Goal: Transaction & Acquisition: Book appointment/travel/reservation

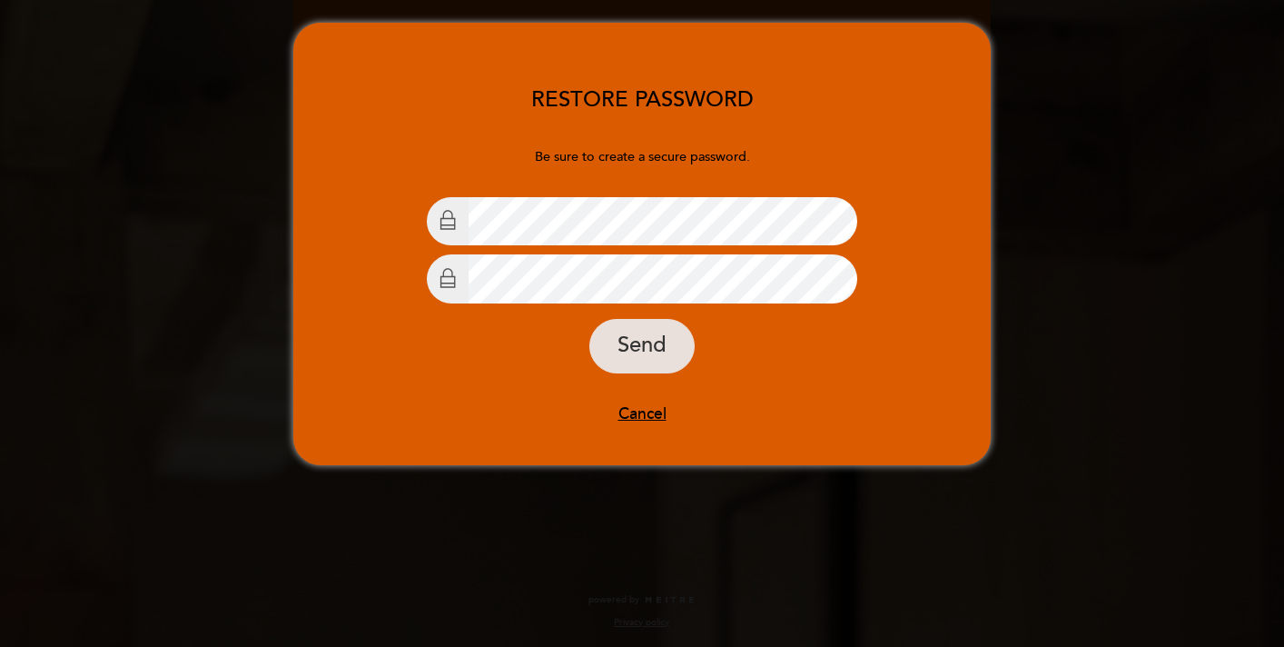
click at [462, 375] on form "Be sure to create a secure password. Choose Password Confirm password Send Canc…" at bounding box center [641, 286] width 697 height 276
click at [646, 351] on button "Send" at bounding box center [641, 346] width 105 height 54
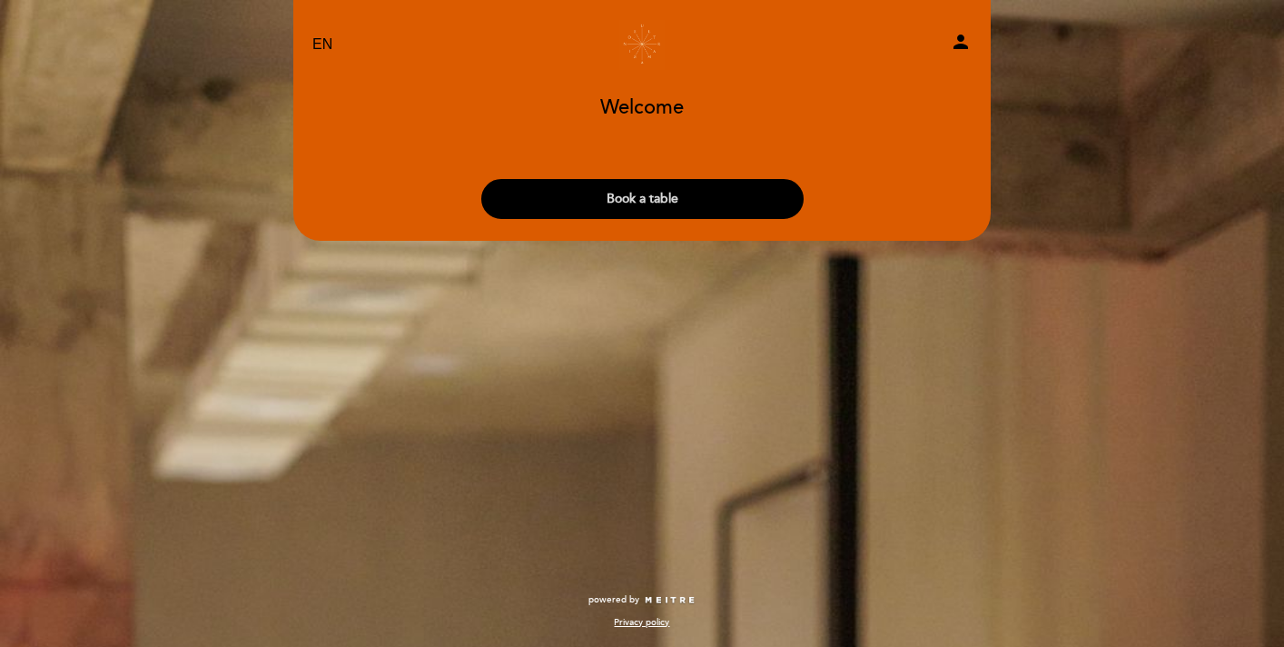
click at [613, 186] on button "Book a table" at bounding box center [642, 199] width 322 height 40
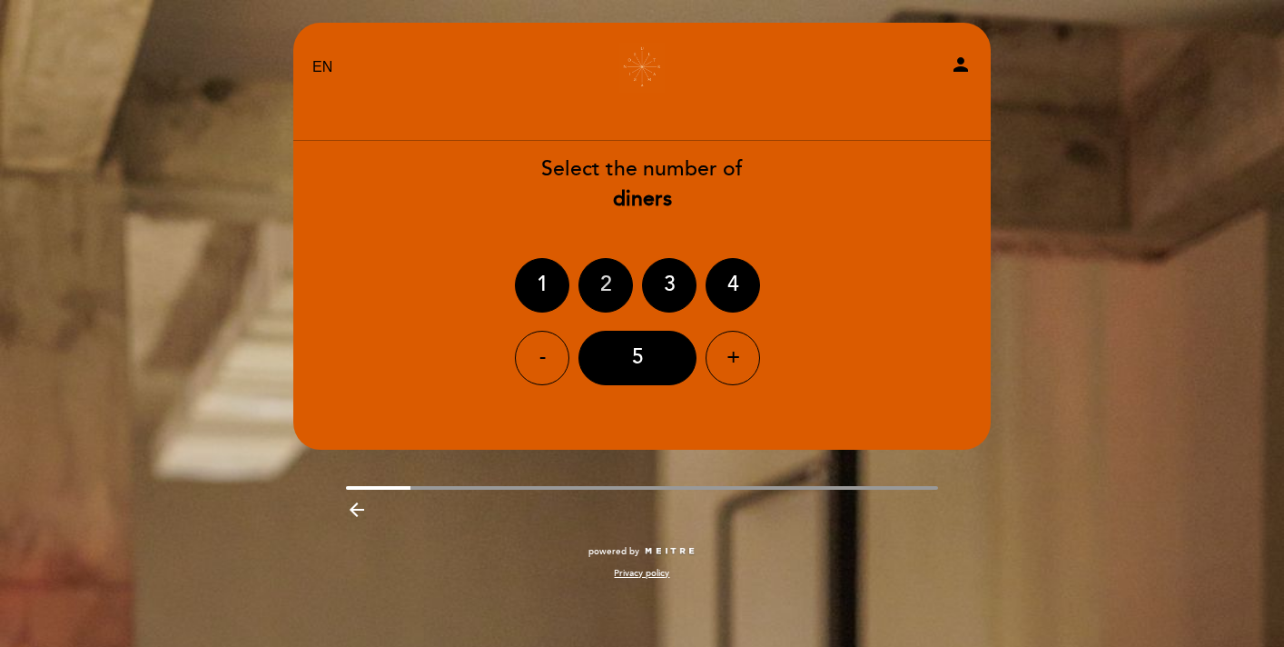
click at [589, 290] on div "2" at bounding box center [605, 285] width 54 height 54
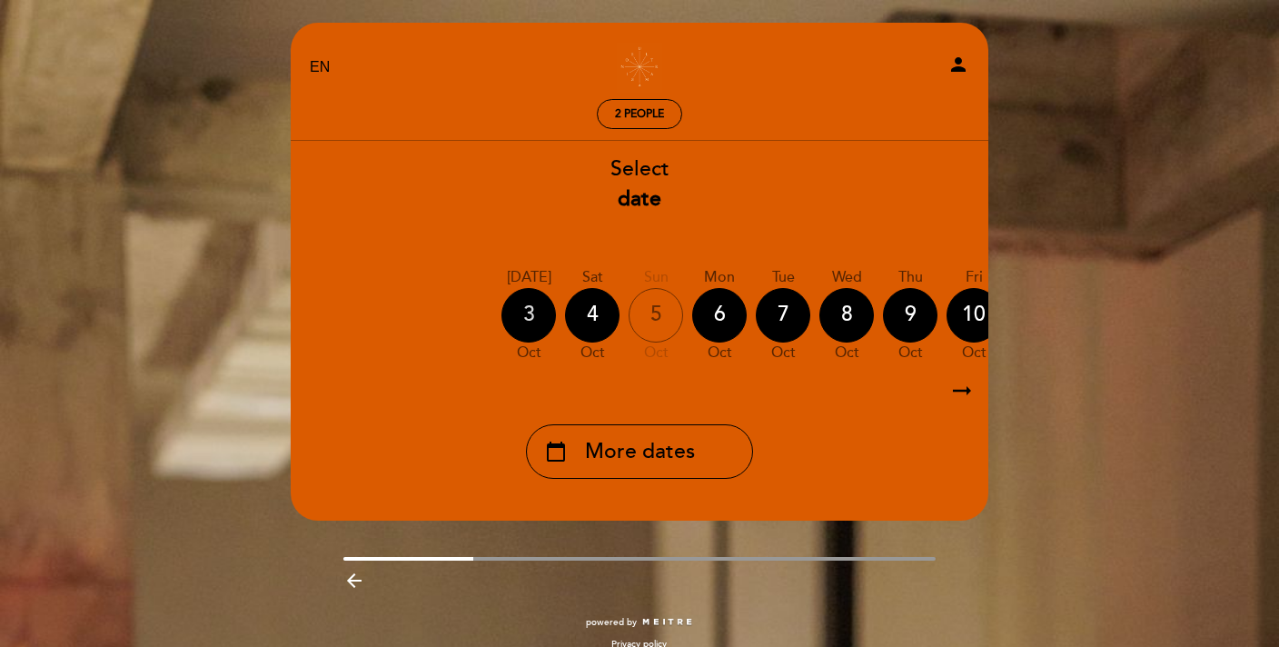
click at [528, 320] on div "3" at bounding box center [528, 315] width 54 height 54
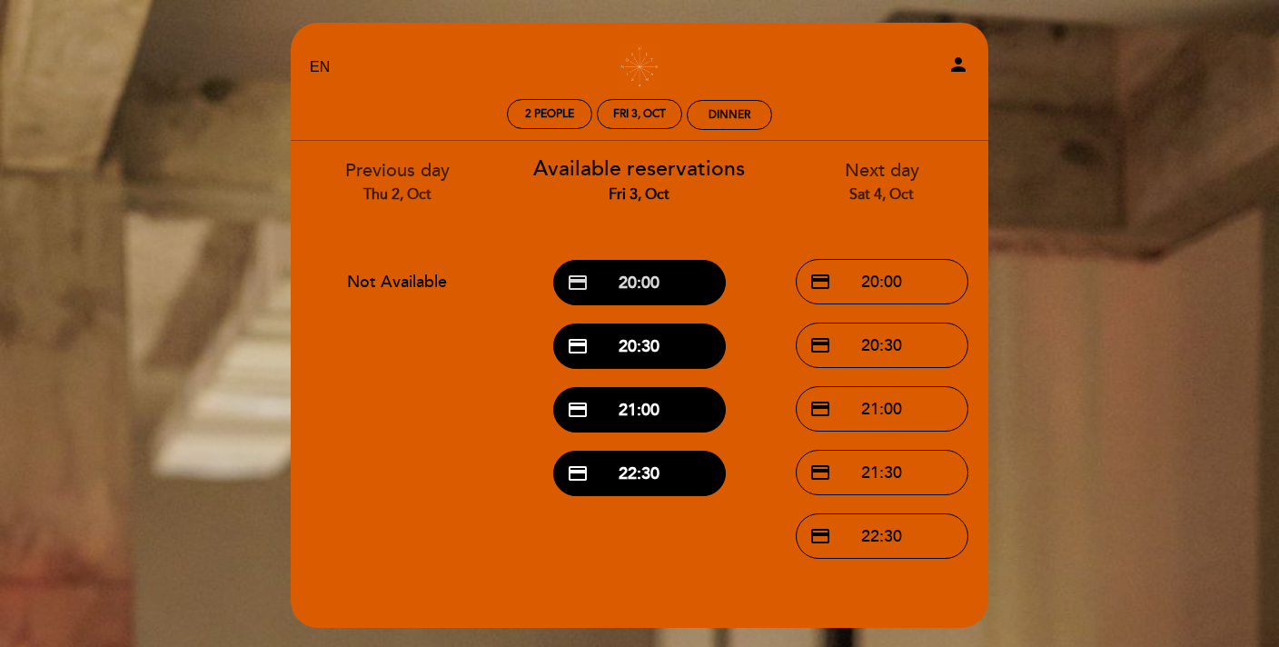
click at [629, 292] on button "credit_card 20:00" at bounding box center [639, 282] width 173 height 45
click at [645, 285] on button "credit_card 20:00" at bounding box center [639, 282] width 173 height 45
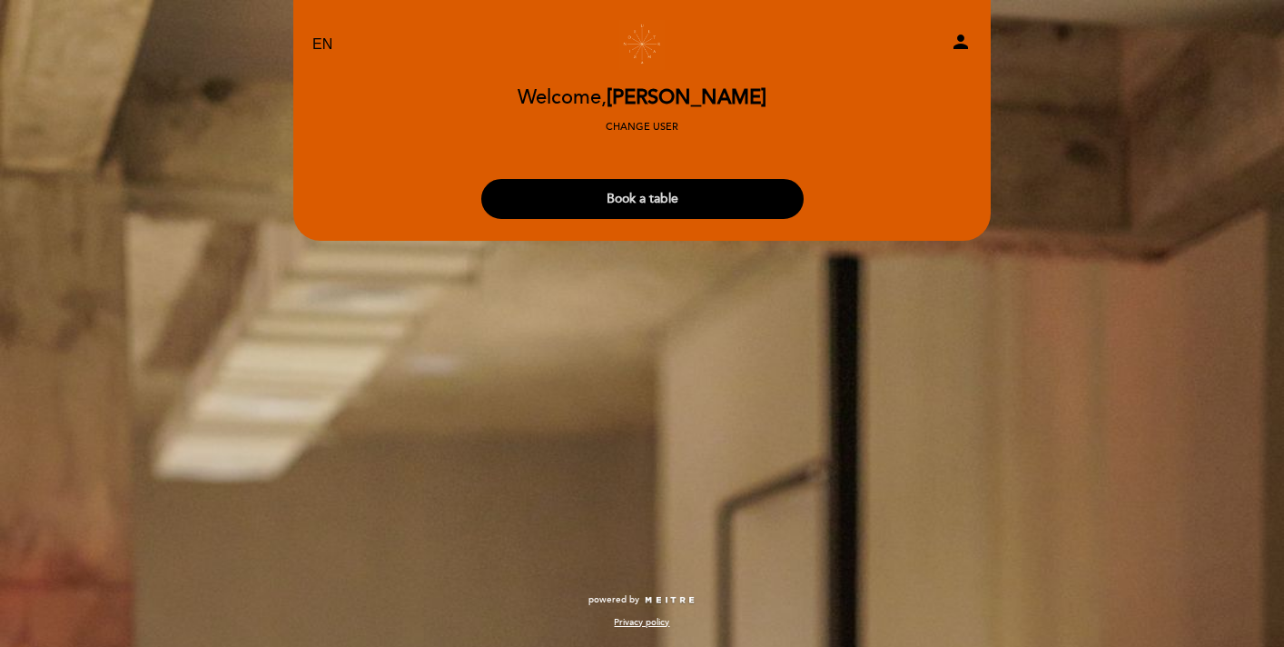
click at [703, 202] on button "Book a table" at bounding box center [642, 199] width 322 height 40
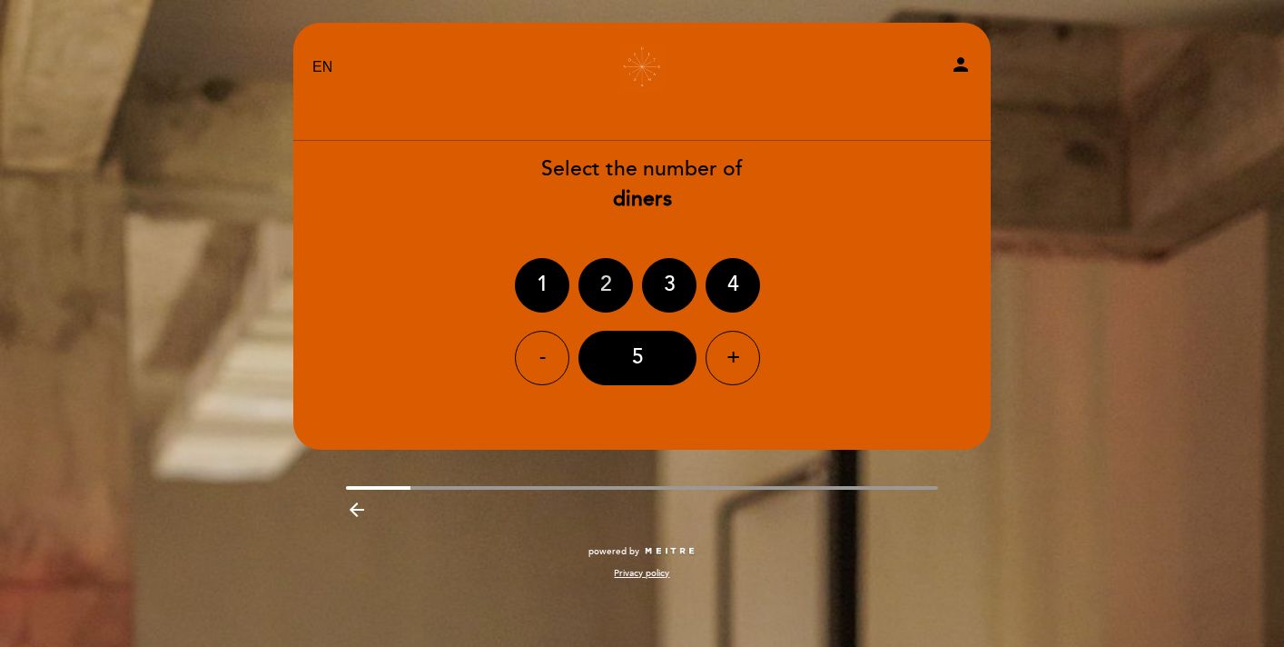
click at [591, 278] on div "2" at bounding box center [605, 285] width 54 height 54
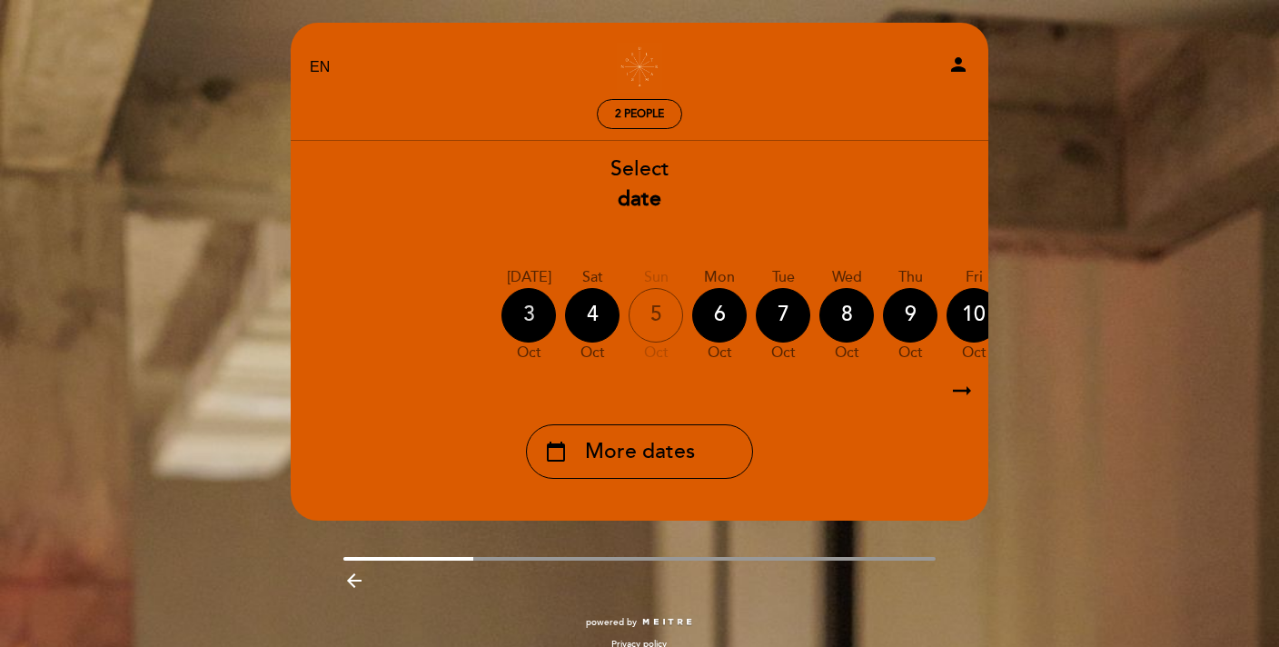
click at [528, 321] on div "3" at bounding box center [528, 315] width 54 height 54
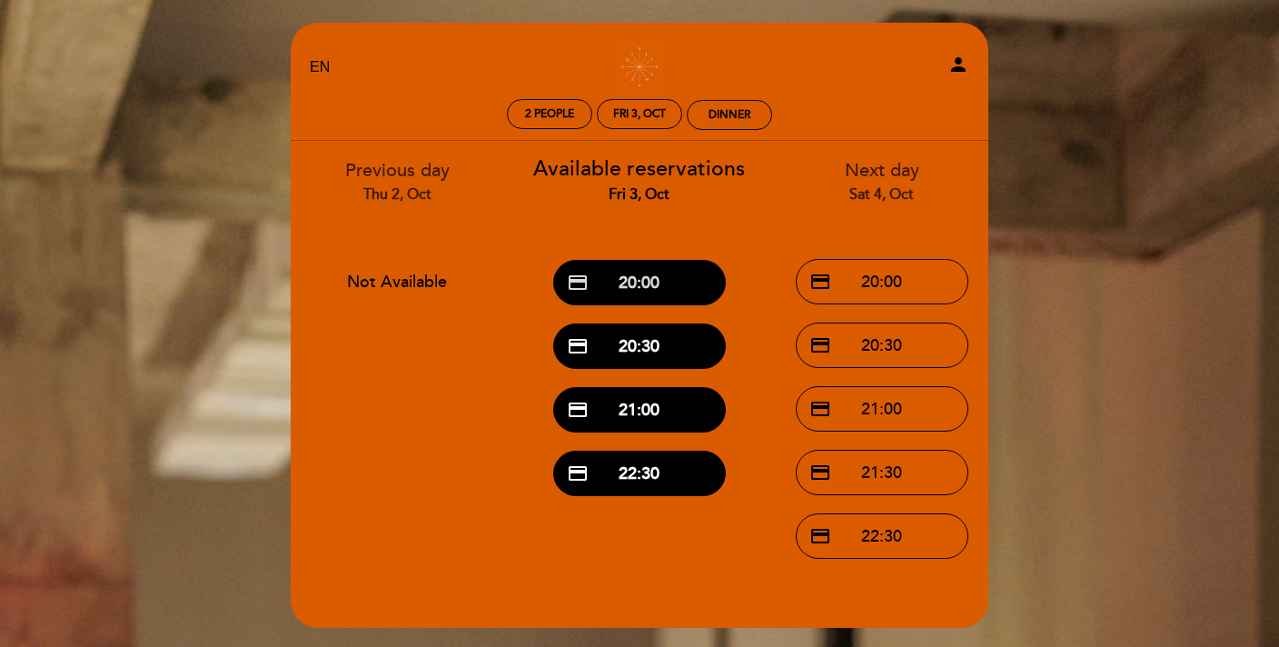
click at [639, 282] on button "credit_card 20:00" at bounding box center [639, 282] width 173 height 45
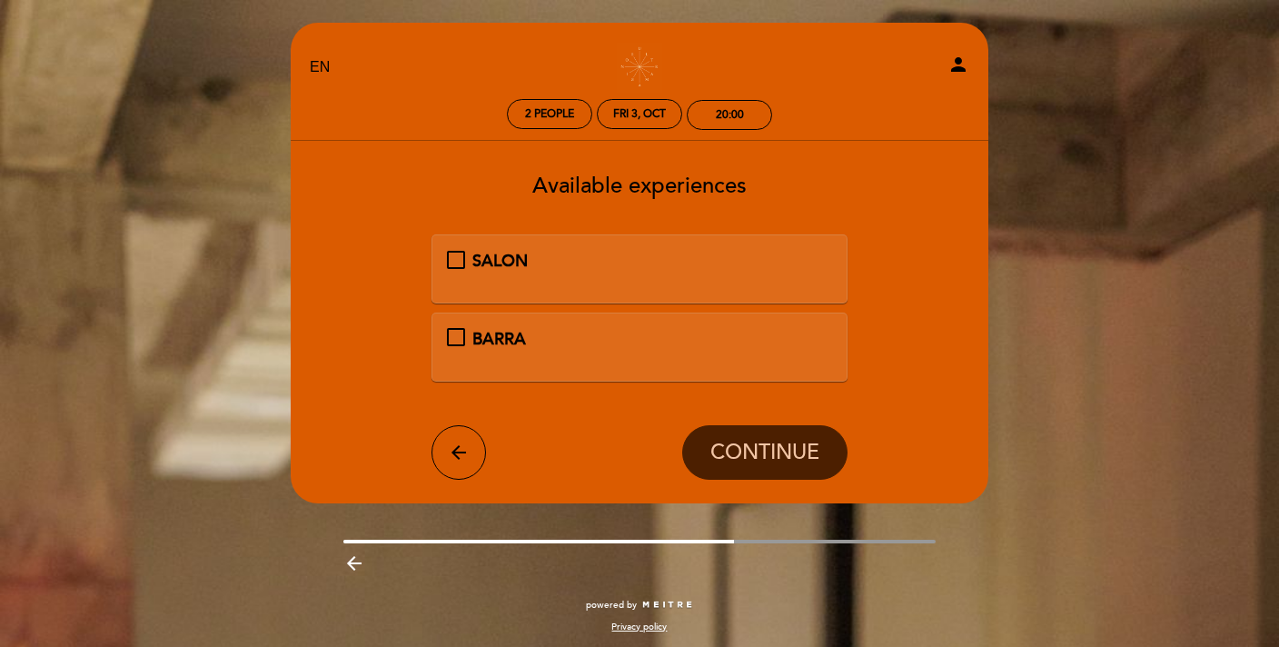
click at [632, 281] on div "SALON" at bounding box center [640, 269] width 386 height 38
click at [450, 262] on div "SALON" at bounding box center [640, 262] width 386 height 24
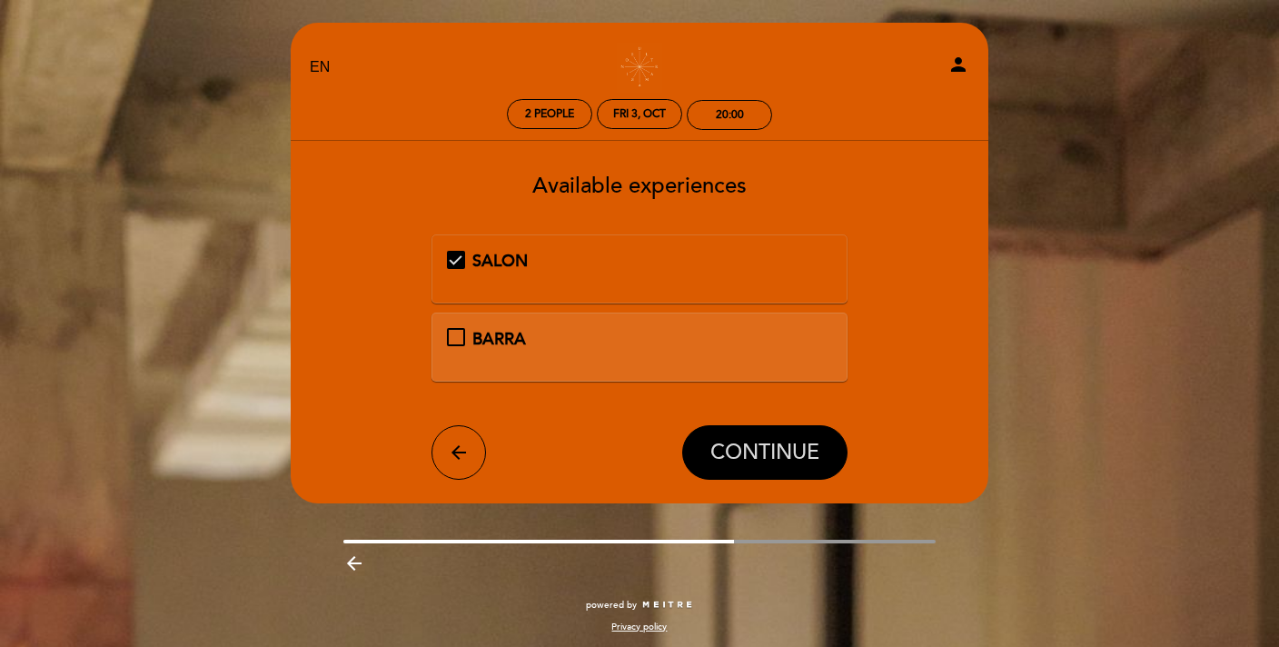
click at [702, 460] on button "CONTINUE" at bounding box center [764, 452] width 165 height 54
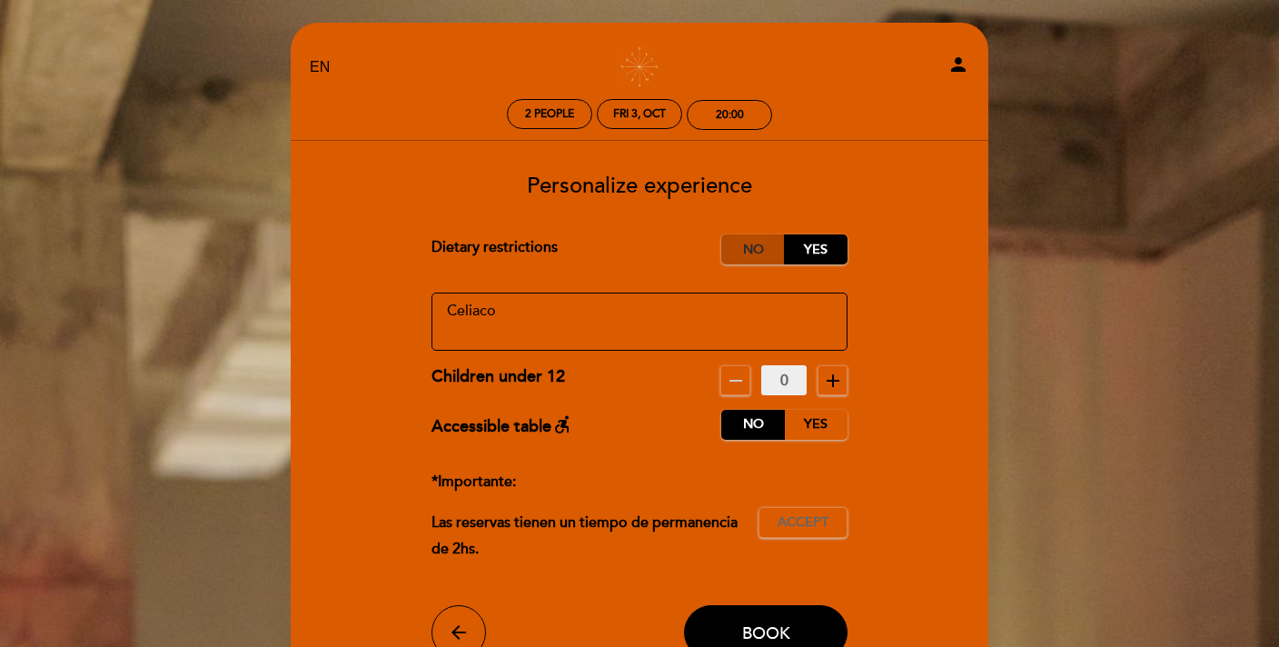
click at [761, 249] on label "No" at bounding box center [753, 249] width 64 height 30
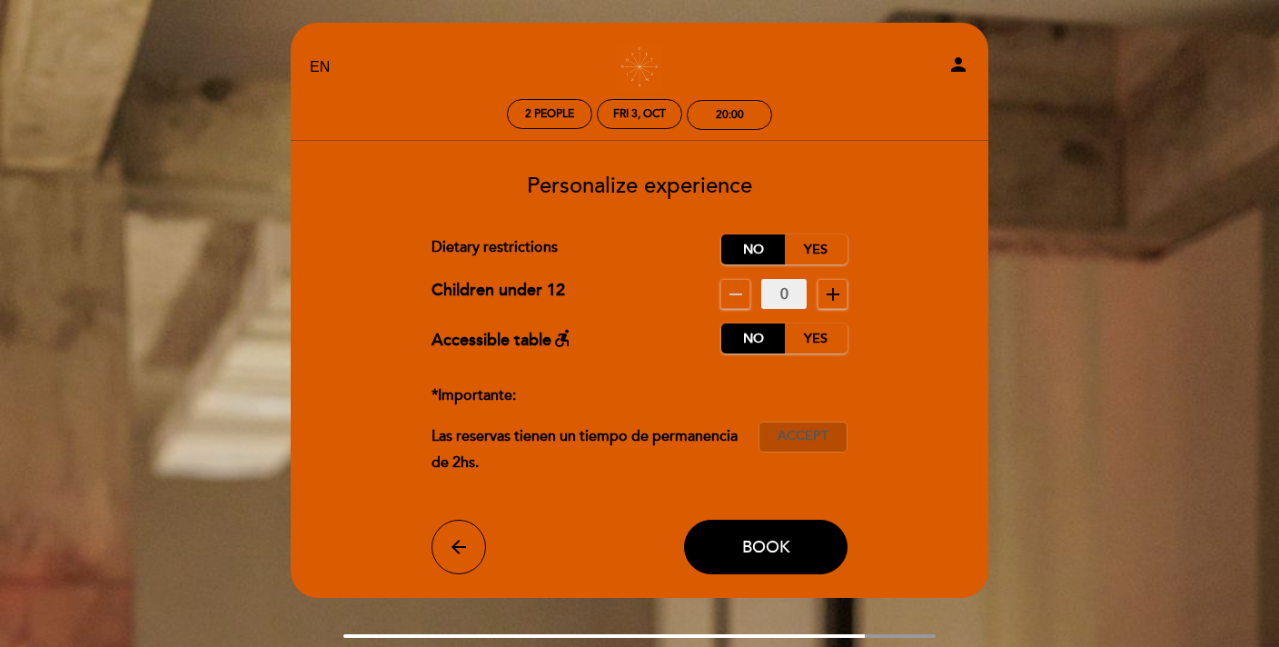
click at [816, 438] on span "Accept" at bounding box center [802, 436] width 51 height 19
click at [779, 548] on span "Book" at bounding box center [766, 547] width 48 height 20
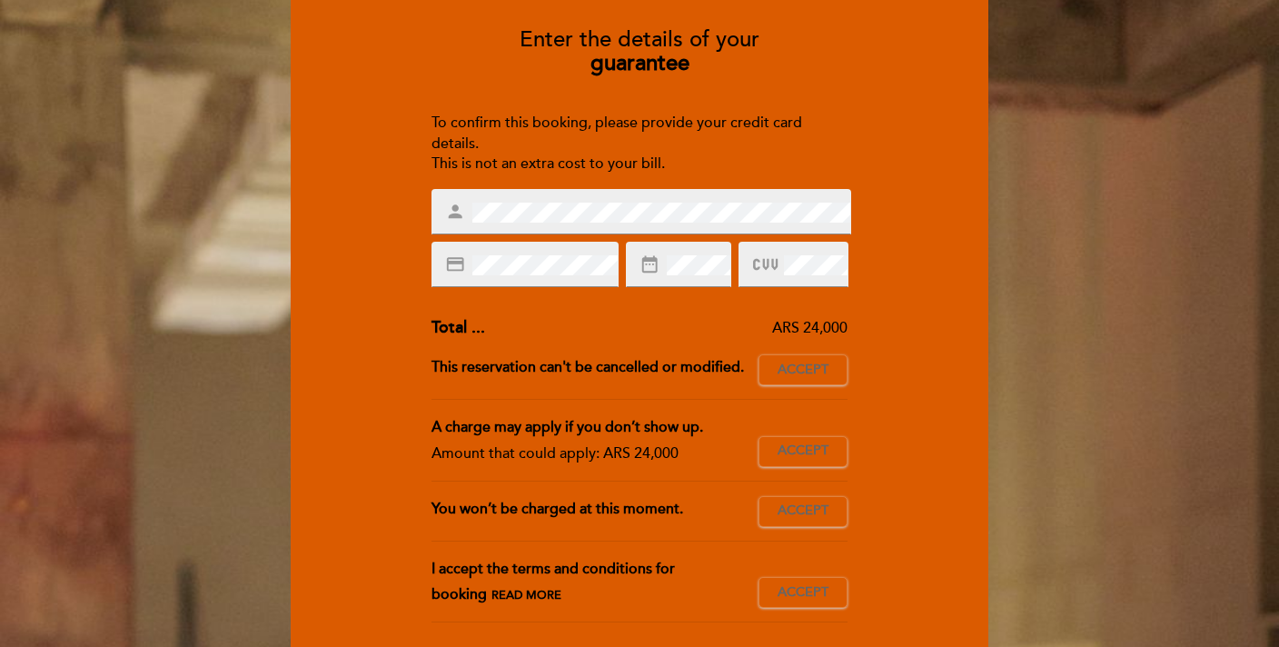
scroll to position [150, 0]
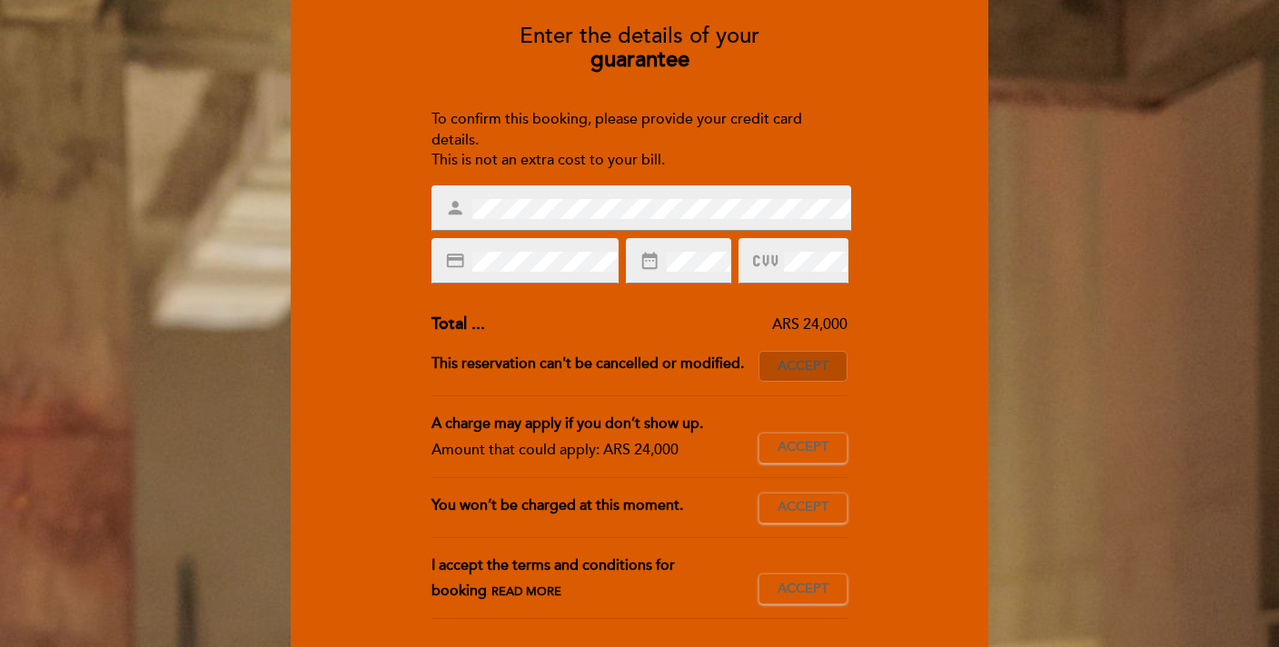
click at [778, 369] on span "Accept" at bounding box center [802, 366] width 51 height 19
click at [807, 449] on span "Accept" at bounding box center [802, 447] width 51 height 19
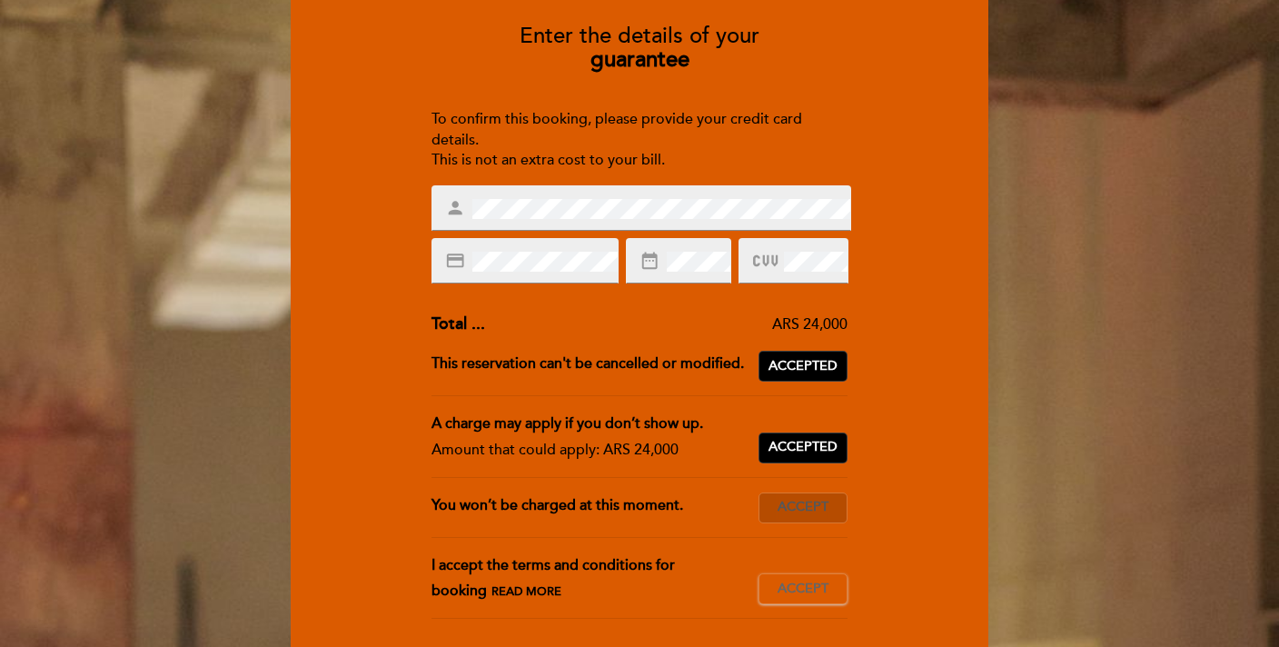
click at [806, 510] on span "Accept" at bounding box center [802, 507] width 51 height 19
click at [806, 603] on button "Accept Accepted" at bounding box center [802, 588] width 89 height 31
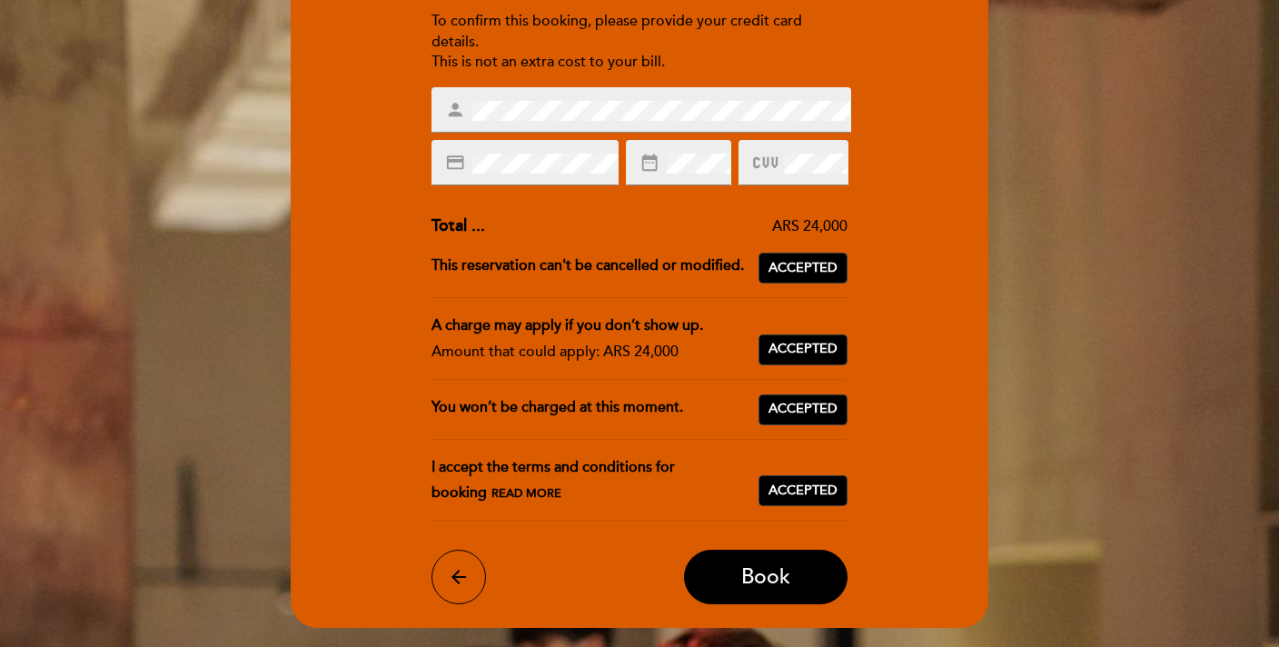
scroll to position [258, 0]
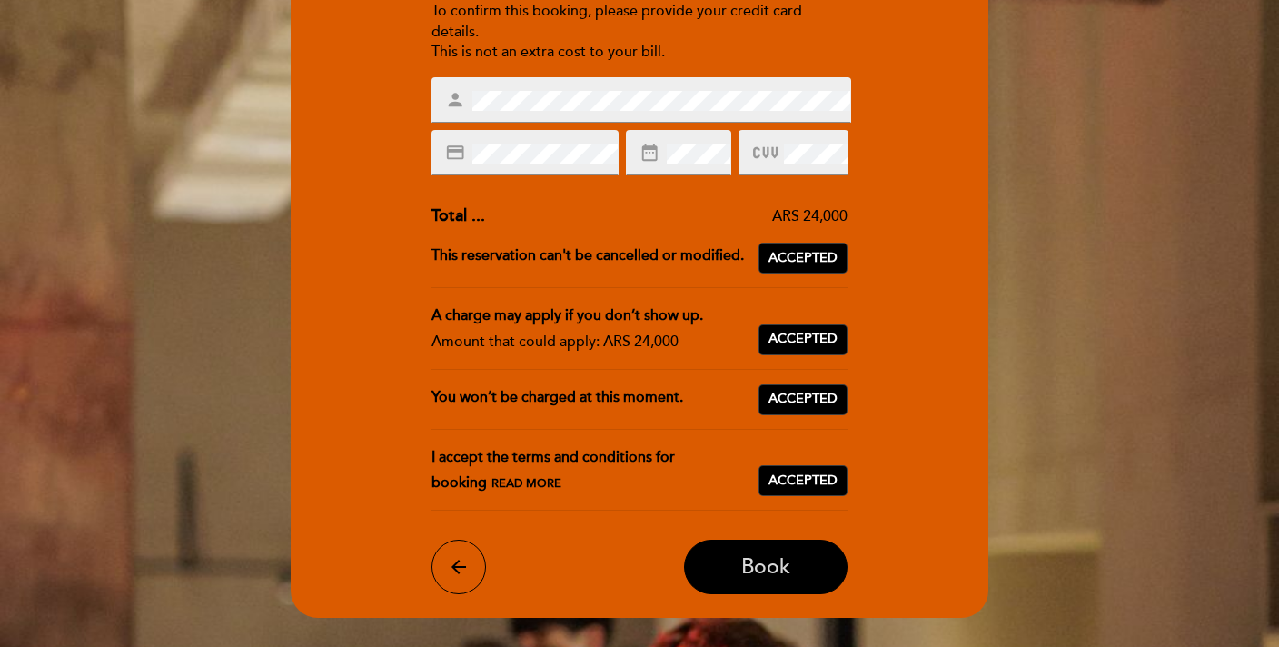
click at [798, 579] on button "Book" at bounding box center [765, 566] width 163 height 54
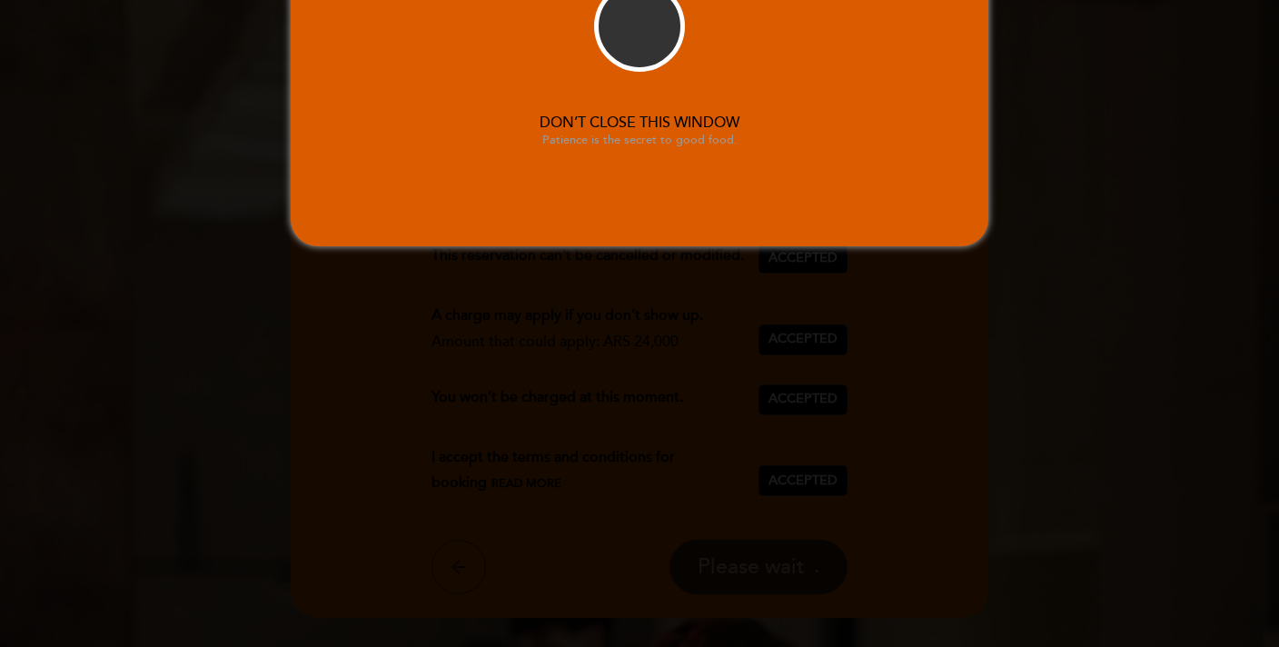
scroll to position [0, 0]
